Goal: Task Accomplishment & Management: Use online tool/utility

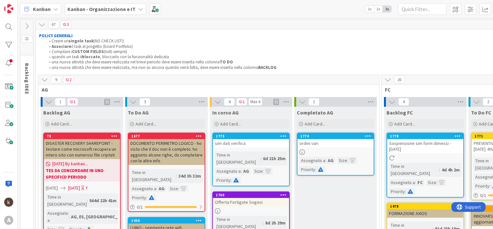
click at [45, 82] on icon at bounding box center [44, 79] width 7 height 7
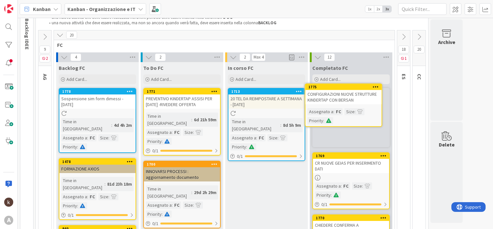
scroll to position [44, 0]
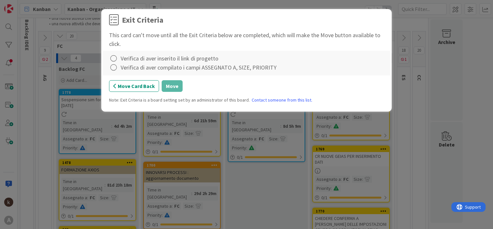
click at [121, 57] on div "Verifica di aver inserito il link di progetto" at bounding box center [170, 58] width 98 height 9
click at [114, 56] on icon at bounding box center [113, 58] width 9 height 9
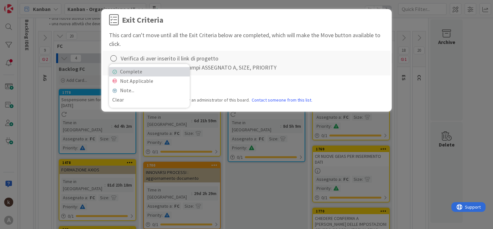
click at [121, 70] on link "Complete" at bounding box center [149, 71] width 81 height 9
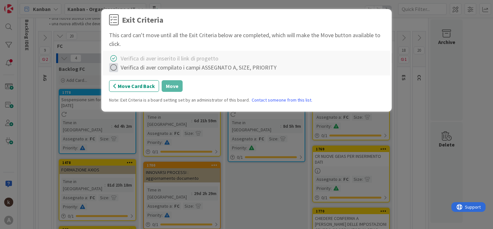
click at [116, 68] on icon at bounding box center [113, 67] width 9 height 9
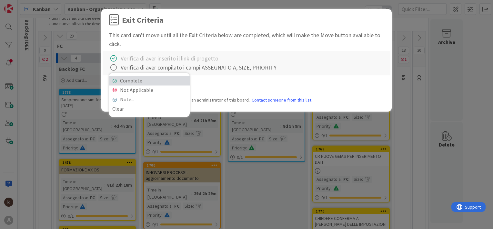
click at [132, 78] on link "Complete" at bounding box center [149, 80] width 81 height 9
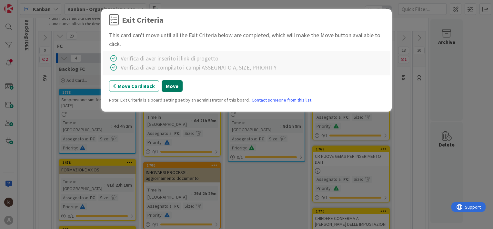
click at [174, 82] on button "Move" at bounding box center [172, 86] width 21 height 12
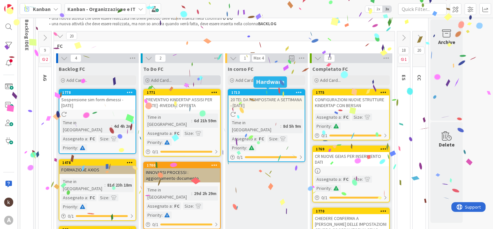
click at [191, 82] on div "Add Card..." at bounding box center [181, 80] width 77 height 10
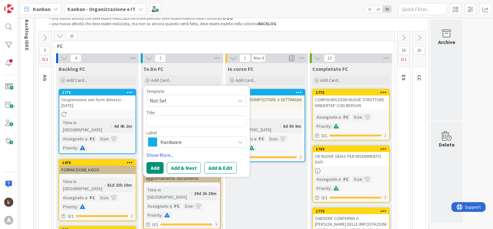
click at [180, 142] on span "Hardware" at bounding box center [196, 141] width 72 height 9
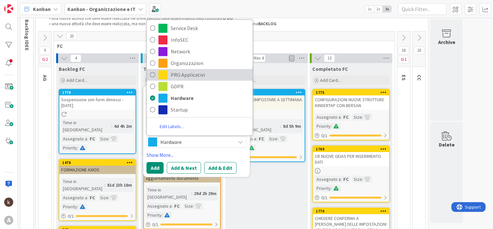
click at [183, 76] on span "PRG Applicativi" at bounding box center [210, 75] width 79 height 10
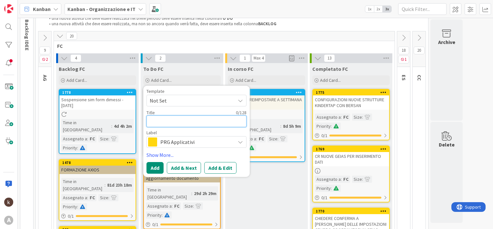
click at [175, 120] on textarea at bounding box center [197, 121] width 100 height 12
type textarea "x"
type textarea "F"
type textarea "x"
type textarea "FI"
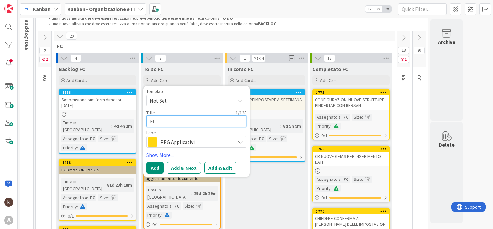
type textarea "x"
type textarea "FIR"
type textarea "x"
type textarea "FIRM"
type textarea "x"
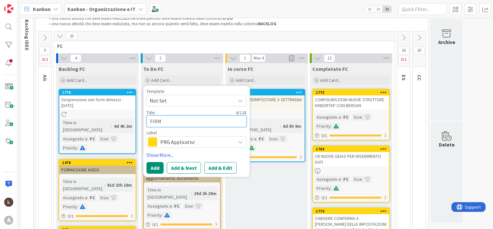
type textarea "FIRMR"
type textarea "x"
type textarea "FIRMRE"
type textarea "x"
type textarea "FIRMR"
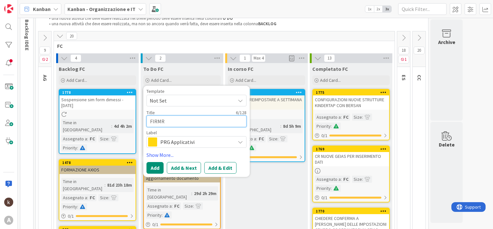
type textarea "x"
type textarea "FIRM"
type textarea "x"
type textarea "FIR"
type textarea "x"
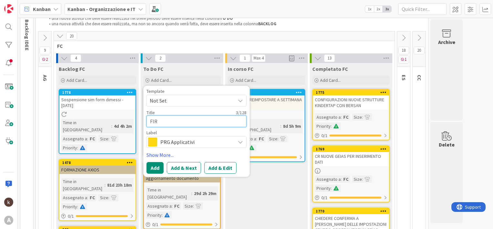
type textarea "FI"
type textarea "x"
type textarea "F"
type textarea "x"
type textarea "FA"
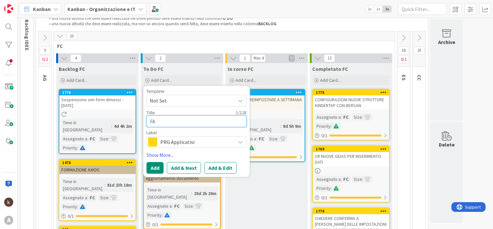
type textarea "x"
type textarea "FAR"
type textarea "x"
type textarea "FAR"
type textarea "x"
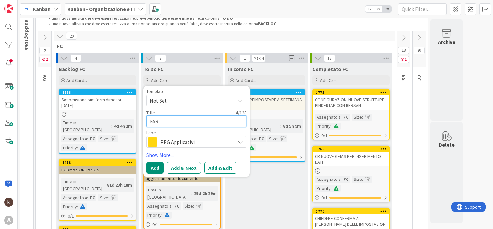
type textarea "FAR F"
type textarea "x"
type textarea "FAR FIRM"
type textarea "x"
type textarea "FAR FIRMA"
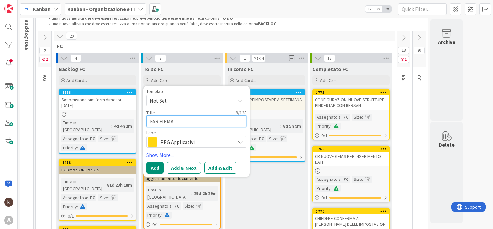
type textarea "x"
type textarea "FAR FIRMAR"
type textarea "x"
type textarea "FAR FIRMARE"
type textarea "x"
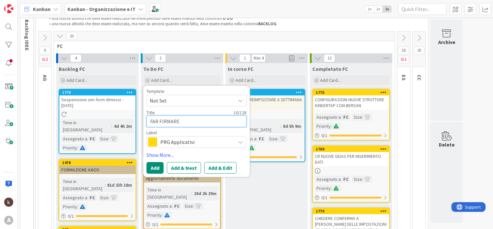
type textarea "FAR FIRMARE"
type textarea "x"
type textarea "FAR FIRMARE P"
type textarea "x"
type textarea "FAR FIRMARE PR"
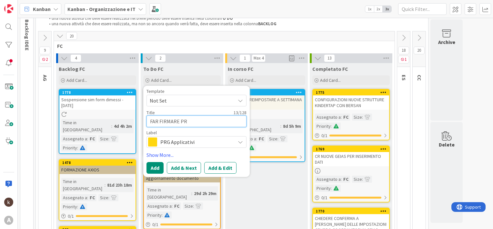
type textarea "x"
type textarea "FAR FIRMARE PRE"
type textarea "x"
type textarea "FAR FIRMARE PREV"
type textarea "x"
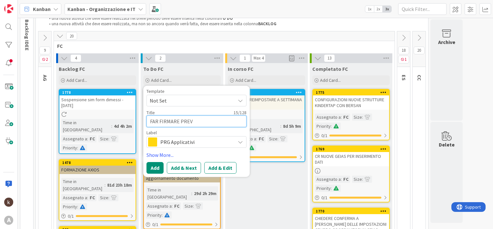
type textarea "FAR FIRMARE PREVE"
type textarea "x"
type textarea "FAR FIRMARE PREVEN"
type textarea "x"
type textarea "FAR FIRMARE PREVENT"
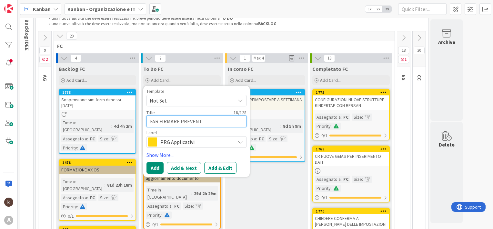
type textarea "x"
type textarea "FAR FIRMARE PREVENTI"
type textarea "x"
type textarea "FAR FIRMARE PREVENTIV"
type textarea "x"
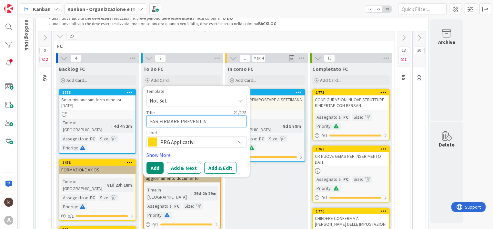
type textarea "FAR FIRMARE PREVENTIVO"
type textarea "x"
type textarea "FAR FIRMARE PREVENTIVO"
type textarea "x"
type textarea "FAR FIRMARE PREVENTIVO B"
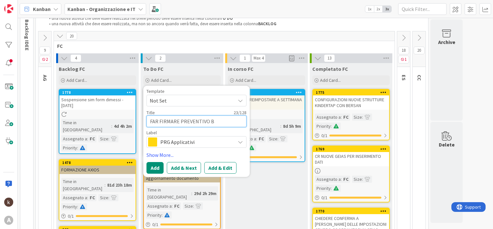
type textarea "x"
type textarea "FAR FIRMARE PREVENTIVO BI"
type textarea "x"
type textarea "FAR FIRMARE PREVENTIVO BIA"
type textarea "x"
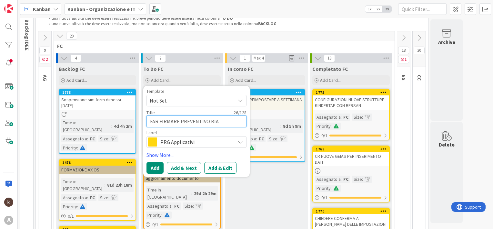
type textarea "FAR FIRMARE PREVENTIVO BIAS"
type textarea "x"
type textarea "FAR FIRMARE PREVENTIVO [PERSON_NAME]"
type textarea "x"
type textarea "FAR FIRMARE PREVENTIVO [PERSON_NAME]"
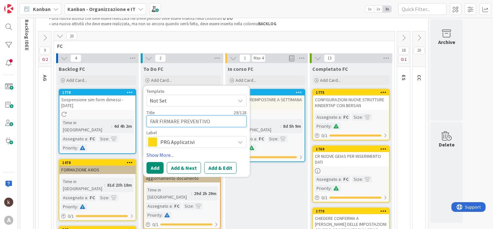
type textarea "x"
type textarea "FAR FIRMARE PREVENTIVO [PERSON_NAME] A"
type textarea "x"
type textarea "FAR FIRMARE PREVENTIVO [PERSON_NAME] AD"
type textarea "x"
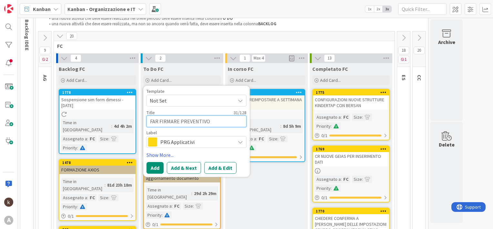
type textarea "FAR FIRMARE PREVENTIVO [PERSON_NAME] ADV"
type textarea "x"
type textarea "FAR FIRMARE PREVENTIVO [PERSON_NAME] ADVE"
type textarea "x"
type textarea "FAR FIRMARE PREVENTIVO [PERSON_NAME] ADVEN"
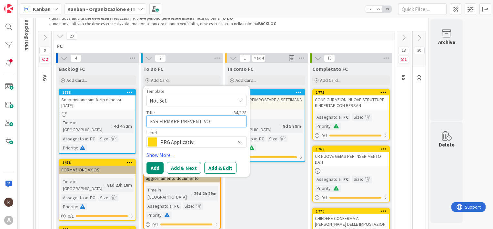
type textarea "x"
type textarea "FAR FIRMARE PREVENTIVO [PERSON_NAME] ADVENI"
type textarea "x"
type textarea "FAR FIRMARE PREVENTIVO [PERSON_NAME] ADVENIA"
type textarea "x"
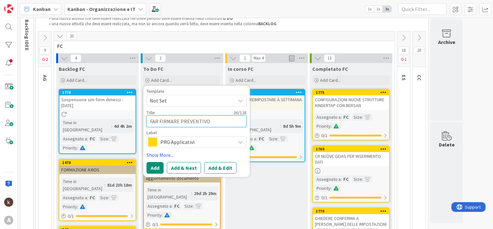
type textarea "FAR FIRMARE PREVENTIVO [PERSON_NAME] ADVENIAS"
type textarea "x"
type textarea "FAR FIRMARE PREVENTIVO [PERSON_NAME] ADVENIAS"
type textarea "x"
type textarea "FAR FIRMARE PREVENTIVO [PERSON_NAME] ADVENIAS d"
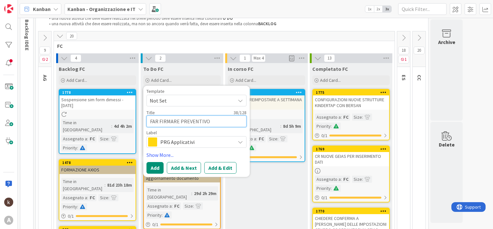
type textarea "x"
type textarea "FAR FIRMARE PREVENTIVO [PERSON_NAME] ADVENIAS do"
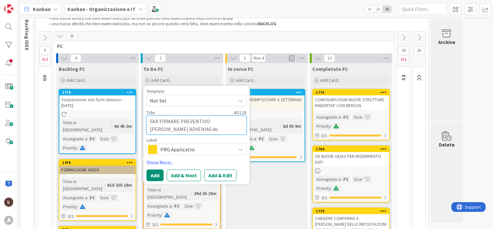
type textarea "x"
type textarea "FAR FIRMARE PREVENTIVO [PERSON_NAME] ADVENIAS dop"
type textarea "x"
type textarea "FAR FIRMARE PREVENTIVO [PERSON_NAME] ADVENIAS dopo"
type textarea "x"
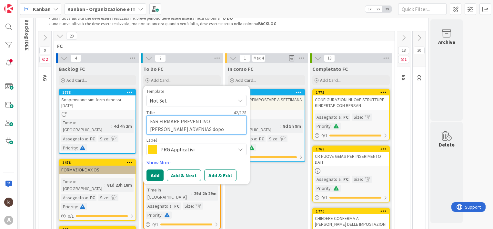
type textarea "FAR FIRMARE PREVENTIVO [PERSON_NAME] ADVENIAS dopo"
type textarea "x"
type textarea "FAR FIRMARE PREVENTIVO [PERSON_NAME] ADVENIAS dopo c"
type textarea "x"
type textarea "FAR FIRMARE PREVENTIVO [PERSON_NAME] ADVENIAS dopo co"
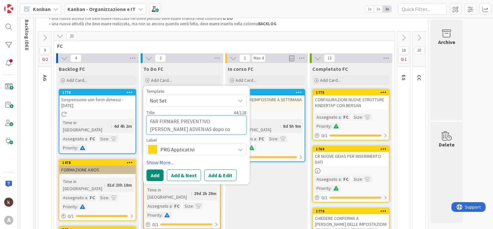
type textarea "x"
type textarea "FAR FIRMARE PREVENTIVO [PERSON_NAME] ADVENIAS dopo con"
type textarea "x"
type textarea "FAR FIRMARE PREVENTIVO [PERSON_NAME] ADVENIAS dopo conf"
type textarea "x"
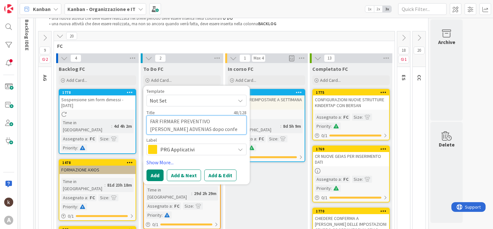
type textarea "FAR FIRMARE PREVENTIVO [PERSON_NAME] ADVENIAS dopo confer"
type textarea "x"
type textarea "FAR FIRMARE PREVENTIVO [PERSON_NAME] ADVENIAS dopo conferm"
type textarea "x"
type textarea "FAR FIRMARE PREVENTIVO [PERSON_NAME] ADVENIAS dopo conferma"
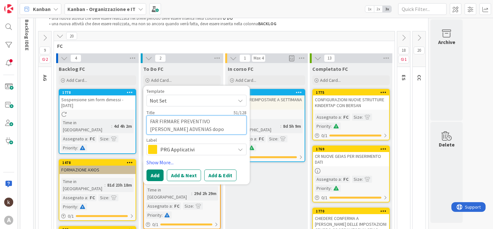
type textarea "x"
type textarea "FAR FIRMARE PREVENTIVO [PERSON_NAME] ADVENIAS dopo conferma L"
type textarea "x"
type textarea "FAR FIRMARE PREVENTIVO [PERSON_NAME] ADVENIAS dopo conferma La"
type textarea "x"
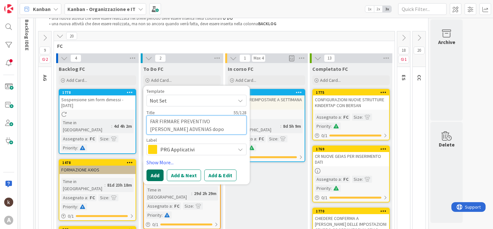
type textarea "FAR FIRMARE PREVENTIVO [PERSON_NAME] ADVENIAS dopo conferma [PERSON_NAME]"
click at [151, 178] on button "Add" at bounding box center [155, 175] width 17 height 12
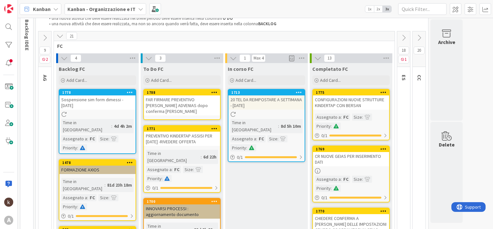
click at [197, 98] on div "FAR FIRMARE PREVENTIVO [PERSON_NAME] ADVENIAS dopo conferma [PERSON_NAME]" at bounding box center [182, 105] width 76 height 20
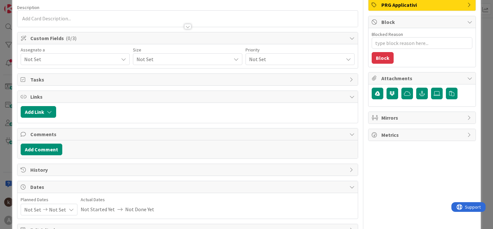
scroll to position [65, 0]
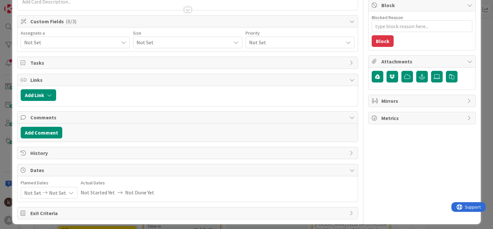
click at [74, 39] on span "Not Set" at bounding box center [71, 42] width 94 height 8
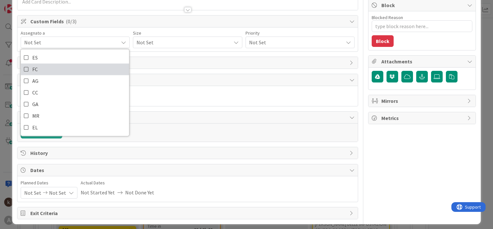
click at [37, 68] on span "FC" at bounding box center [34, 69] width 5 height 10
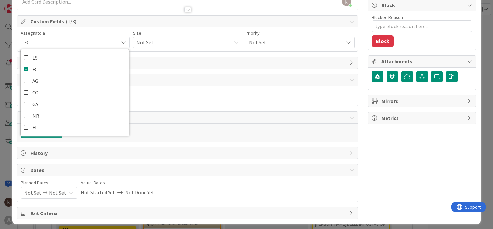
click at [162, 41] on span "Not Set" at bounding box center [182, 42] width 91 height 9
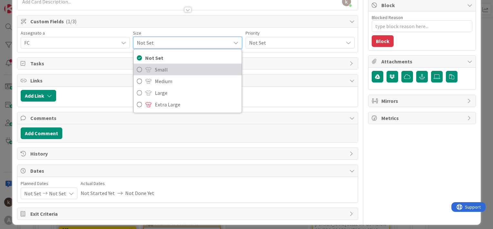
click at [156, 67] on span "Small" at bounding box center [196, 70] width 83 height 10
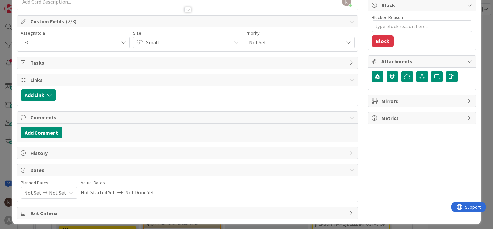
click at [255, 41] on span "Not Set" at bounding box center [294, 42] width 91 height 9
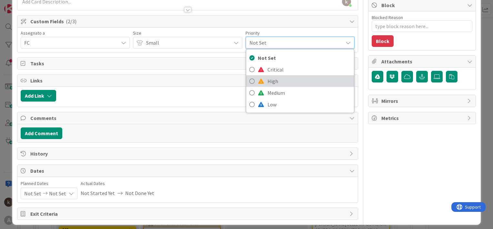
click at [262, 85] on link "High" at bounding box center [300, 81] width 108 height 12
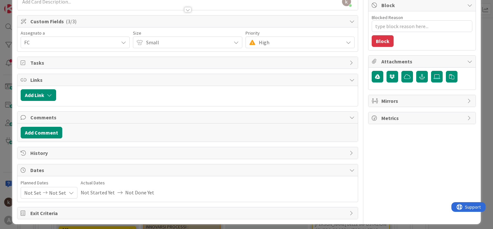
type textarea "x"
click at [36, 95] on button "Add Link" at bounding box center [39, 95] width 36 height 12
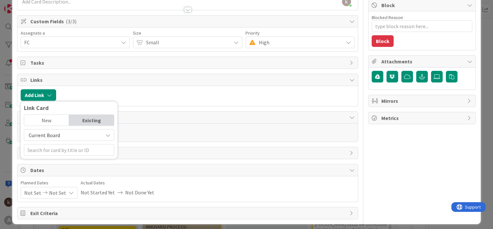
click at [49, 138] on span "Current Board" at bounding box center [63, 134] width 72 height 9
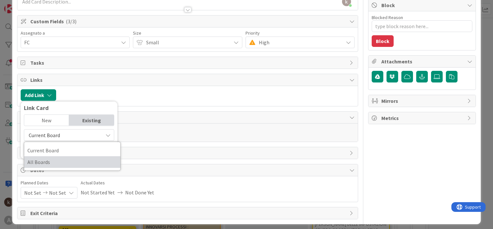
click at [49, 160] on span "All Boards" at bounding box center [72, 162] width 90 height 10
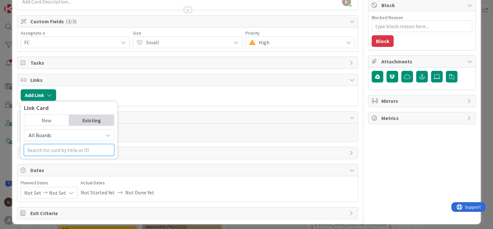
click at [58, 149] on input "text" at bounding box center [69, 150] width 90 height 12
type input "a"
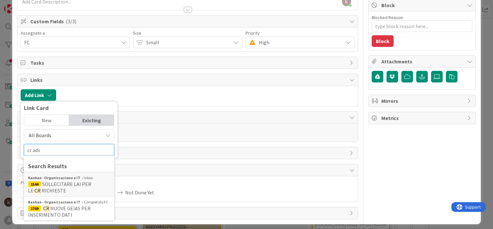
type input "cr adv"
click at [50, 132] on span "All Boards" at bounding box center [40, 135] width 23 height 6
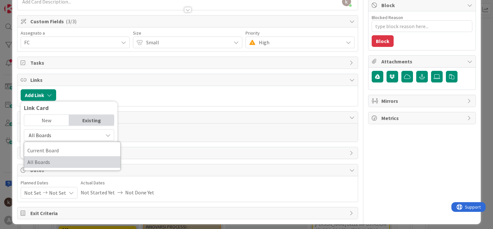
click at [63, 160] on span "All Boards" at bounding box center [72, 162] width 90 height 10
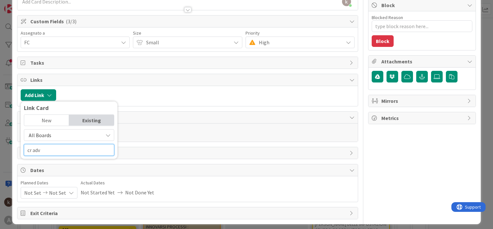
click at [61, 153] on input "cr adv" at bounding box center [69, 150] width 90 height 12
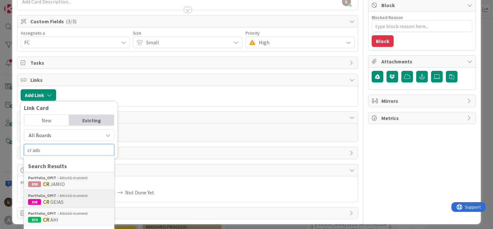
scroll to position [97, 0]
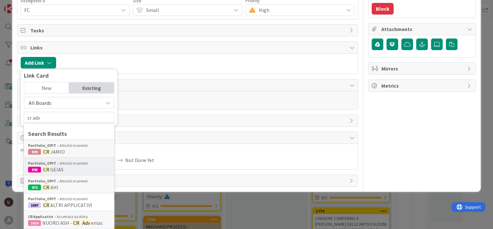
click at [64, 205] on span "ALTRI APPLICATIVI" at bounding box center [71, 204] width 42 height 6
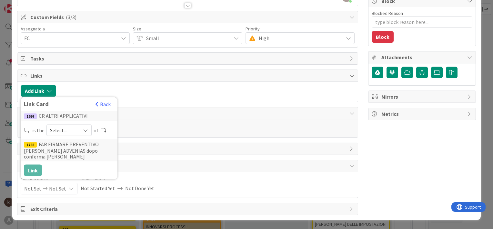
scroll to position [67, 0]
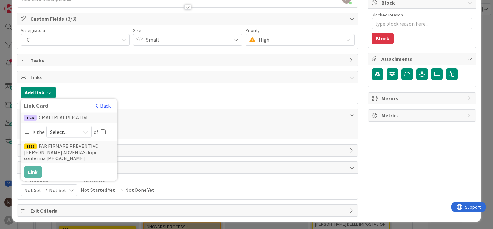
click at [73, 127] on span "Select..." at bounding box center [63, 131] width 27 height 9
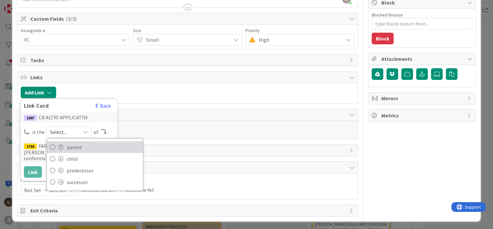
click at [70, 145] on span "parent" at bounding box center [103, 147] width 73 height 10
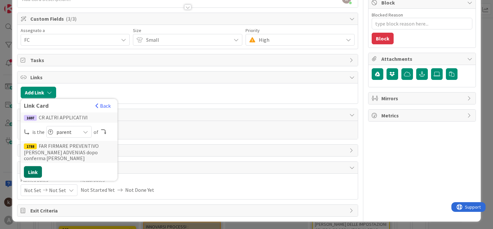
click at [37, 166] on button "Link" at bounding box center [33, 172] width 18 height 12
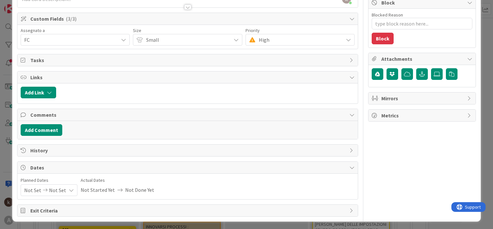
type textarea "x"
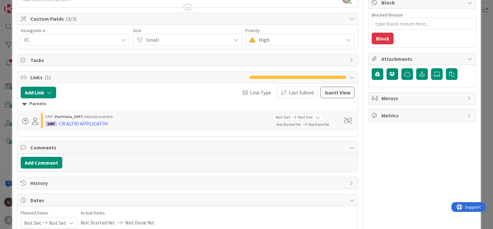
scroll to position [0, 0]
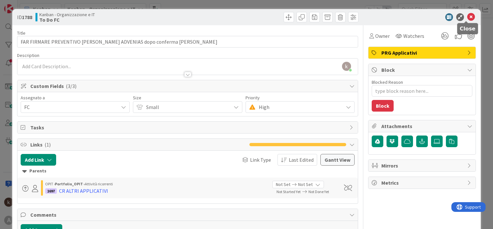
click at [468, 15] on icon at bounding box center [472, 17] width 8 height 8
